Goal: Navigation & Orientation: Go to known website

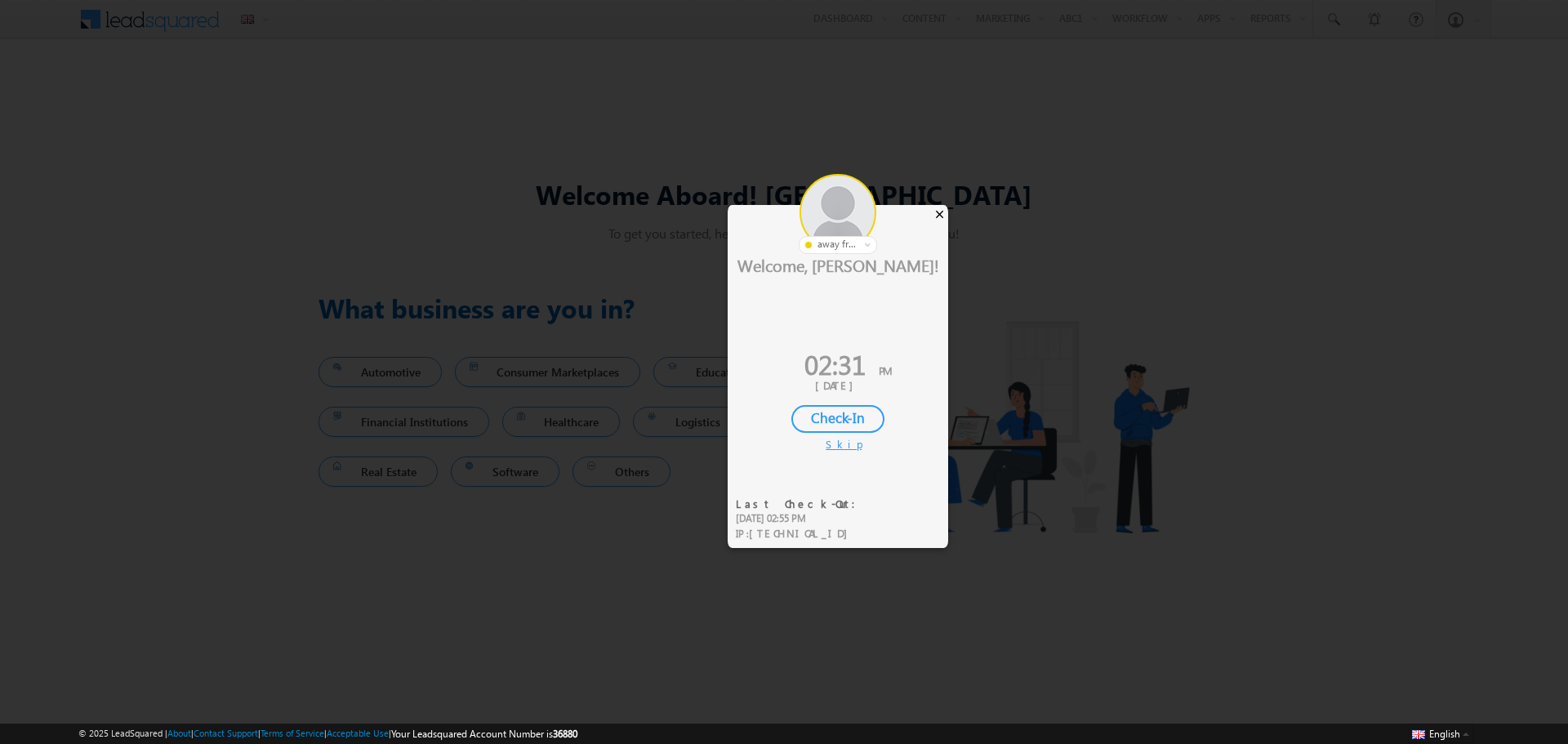
click at [943, 216] on div "×" at bounding box center [939, 214] width 17 height 18
